Goal: Navigation & Orientation: Locate item on page

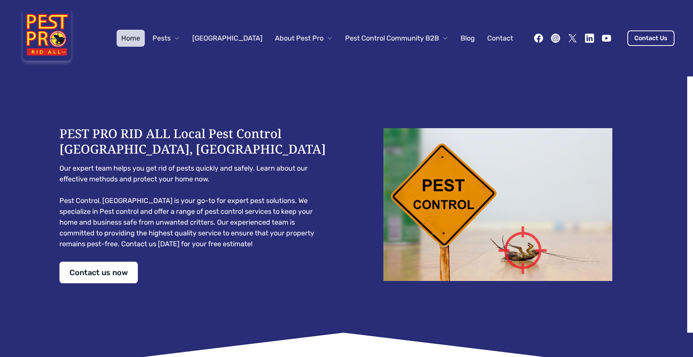
click at [208, 84] on div "PEST PRO RID ALL Local Pest Control [GEOGRAPHIC_DATA], [GEOGRAPHIC_DATA] Our ex…" at bounding box center [346, 204] width 593 height 256
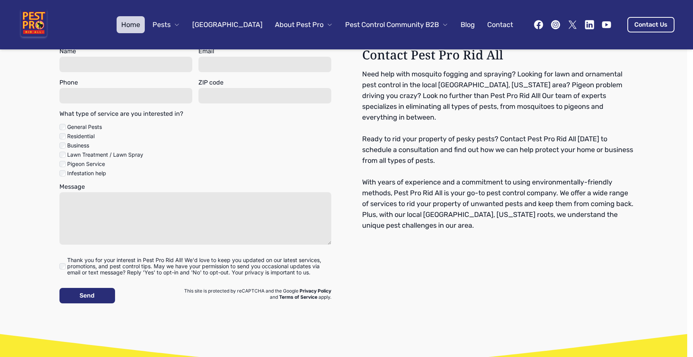
scroll to position [1521, 0]
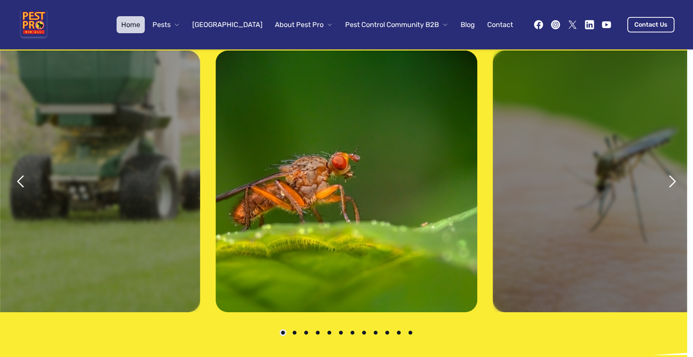
click at [23, 180] on icon "previous" at bounding box center [21, 181] width 19 height 19
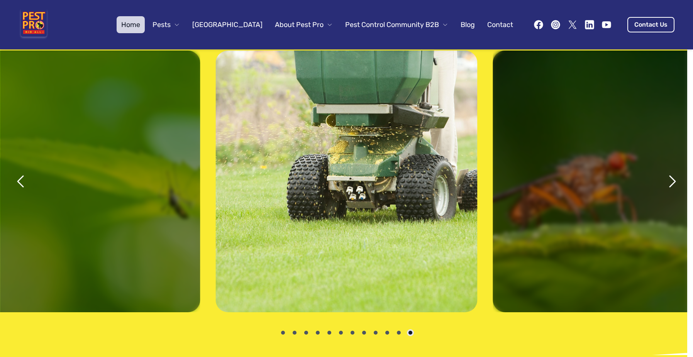
click at [22, 180] on icon "previous" at bounding box center [21, 181] width 19 height 19
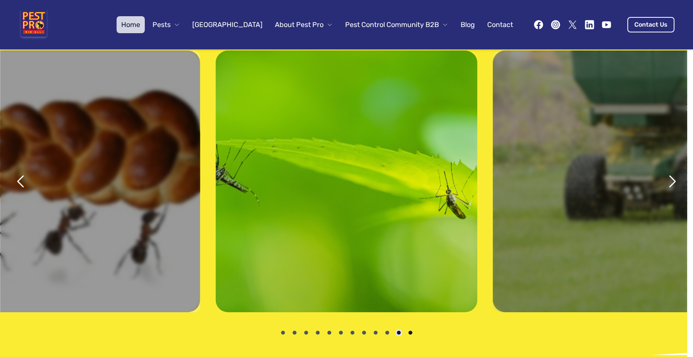
click at [22, 180] on icon "previous" at bounding box center [21, 181] width 19 height 19
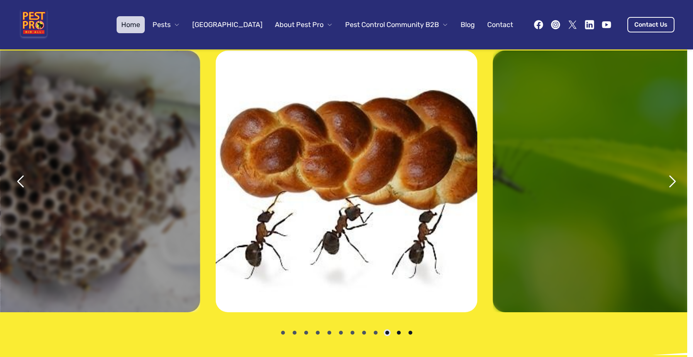
click at [22, 180] on icon "previous" at bounding box center [21, 181] width 19 height 19
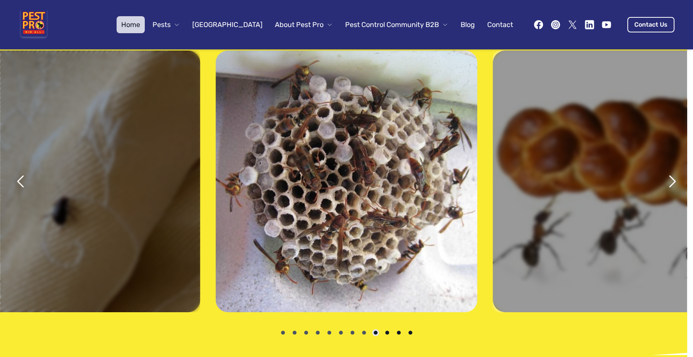
click at [22, 180] on icon "previous" at bounding box center [21, 181] width 19 height 19
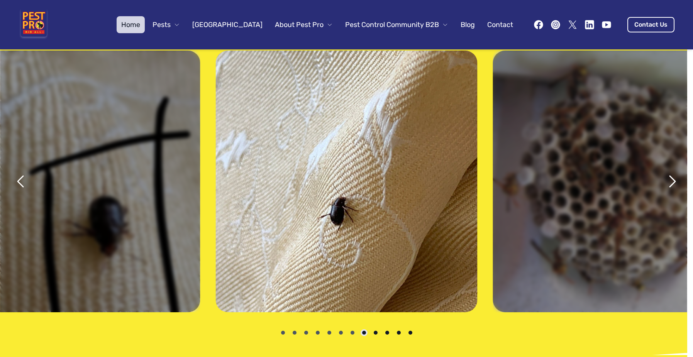
click at [22, 180] on icon "previous" at bounding box center [21, 181] width 19 height 19
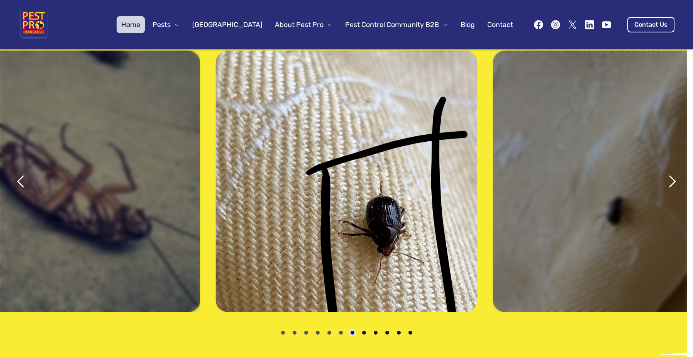
click at [20, 181] on icon "previous" at bounding box center [21, 181] width 19 height 19
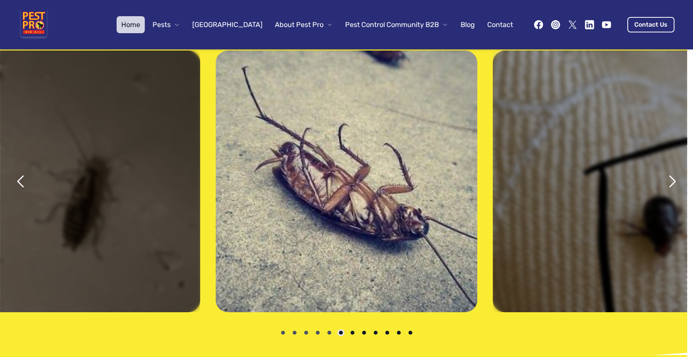
click at [20, 181] on icon "previous" at bounding box center [21, 181] width 19 height 19
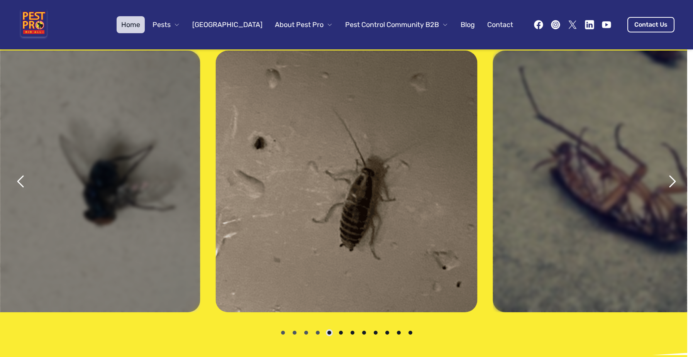
click at [20, 181] on icon "previous" at bounding box center [21, 181] width 19 height 19
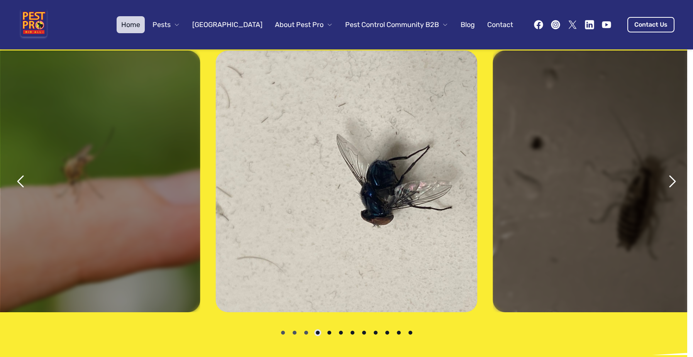
click at [20, 181] on icon "previous" at bounding box center [21, 181] width 19 height 19
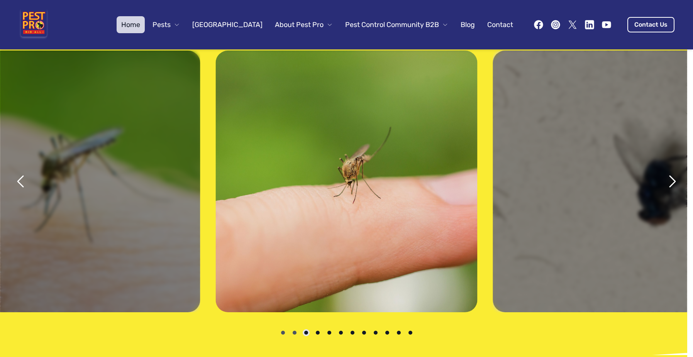
click at [20, 181] on icon "previous" at bounding box center [21, 181] width 19 height 19
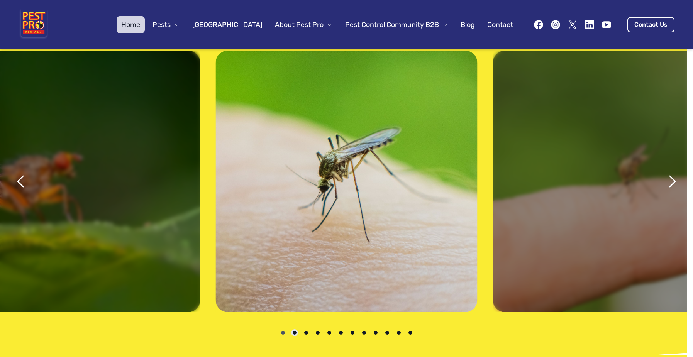
click at [20, 181] on icon "previous" at bounding box center [21, 181] width 19 height 19
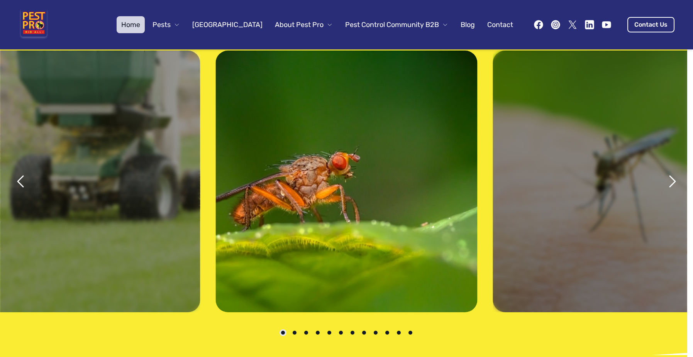
click at [20, 181] on icon "previous" at bounding box center [21, 181] width 19 height 19
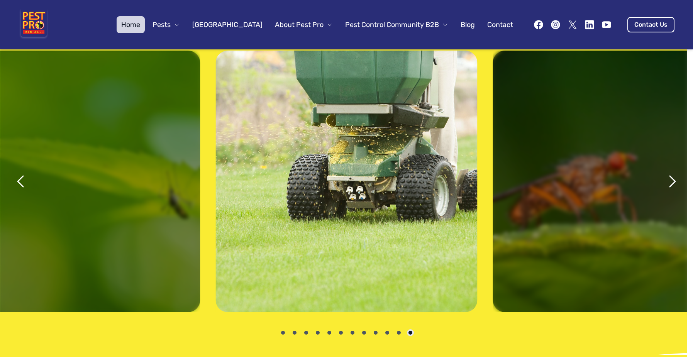
click at [20, 181] on icon "previous" at bounding box center [21, 181] width 19 height 19
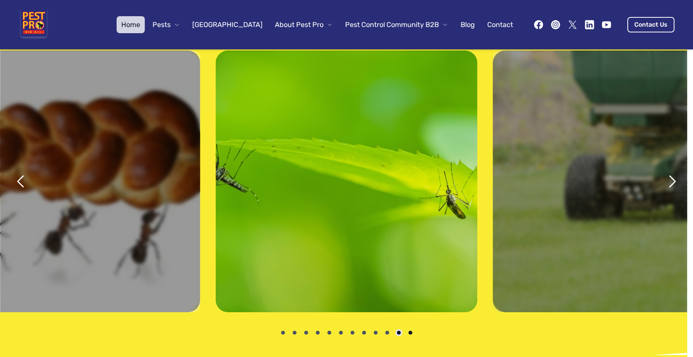
click at [20, 181] on icon "previous" at bounding box center [21, 181] width 19 height 19
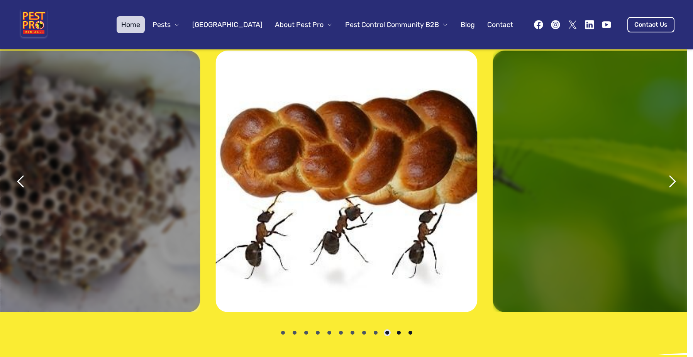
click at [20, 181] on icon "previous" at bounding box center [21, 181] width 19 height 19
